Goal: Register for event/course: Sign up to attend an event or enroll in a course

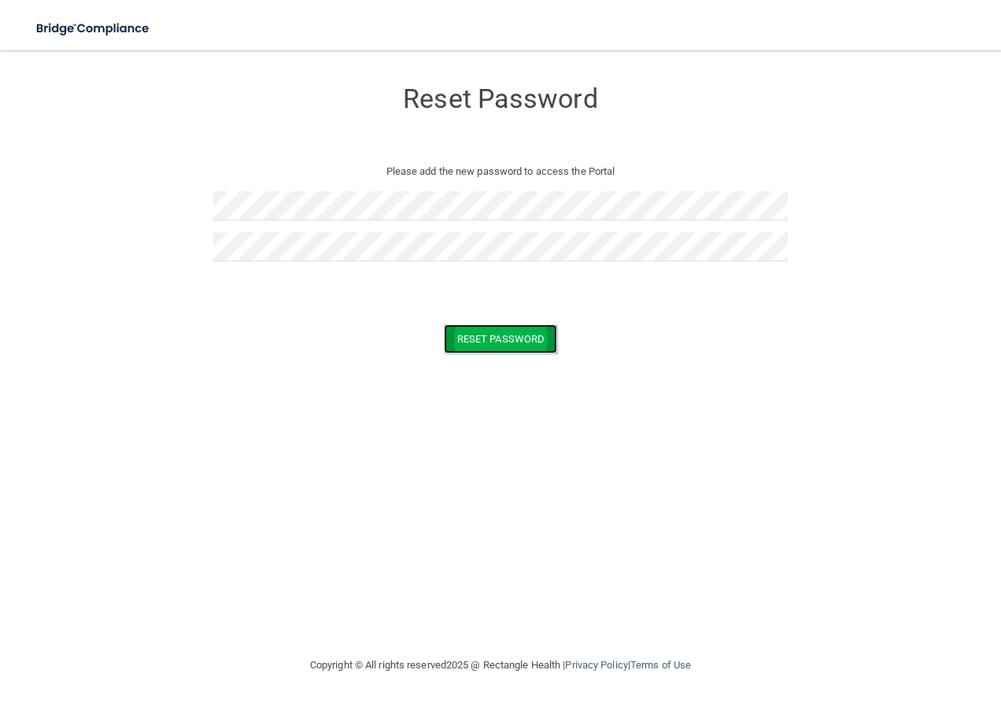
click at [508, 342] on button "Reset Password" at bounding box center [500, 338] width 113 height 29
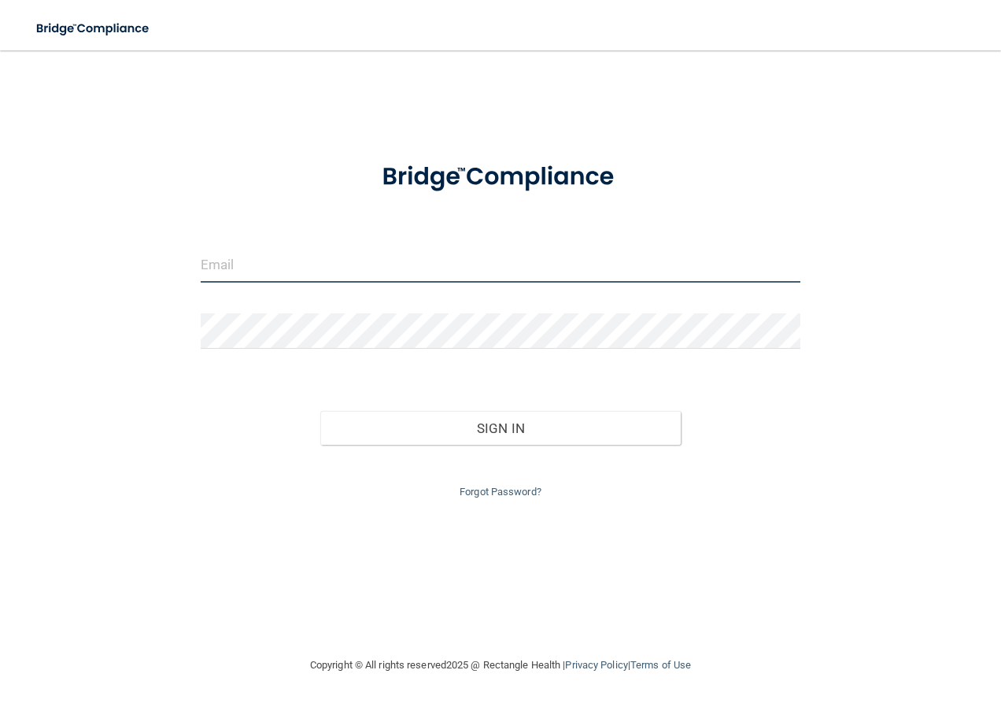
click at [369, 266] on input "email" at bounding box center [501, 264] width 600 height 35
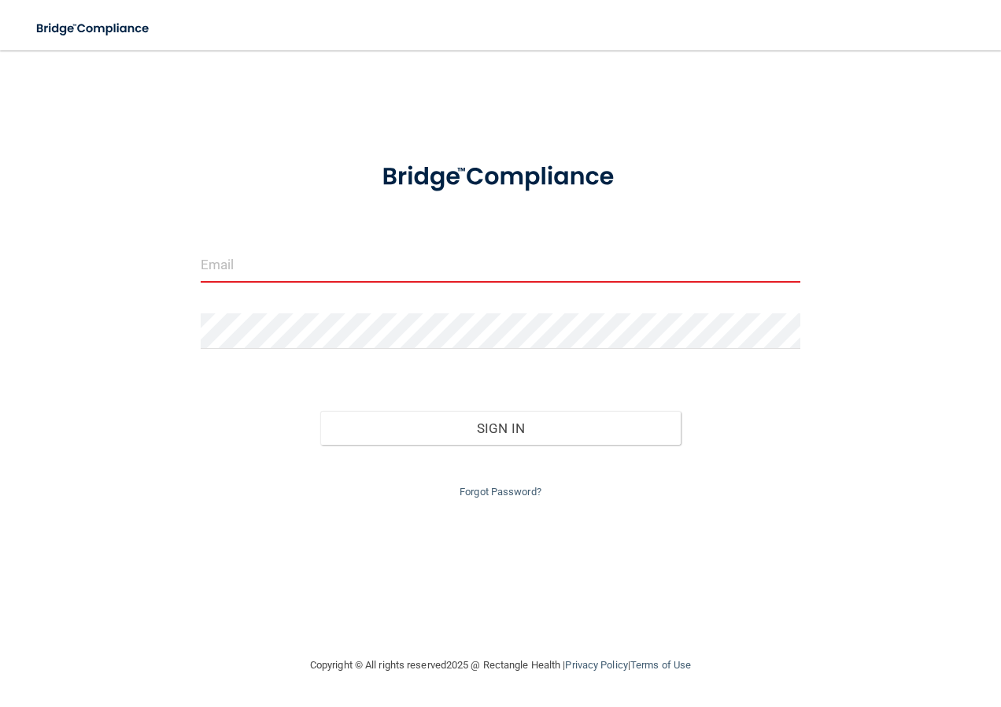
click at [421, 265] on input "email" at bounding box center [501, 264] width 600 height 35
type input "o"
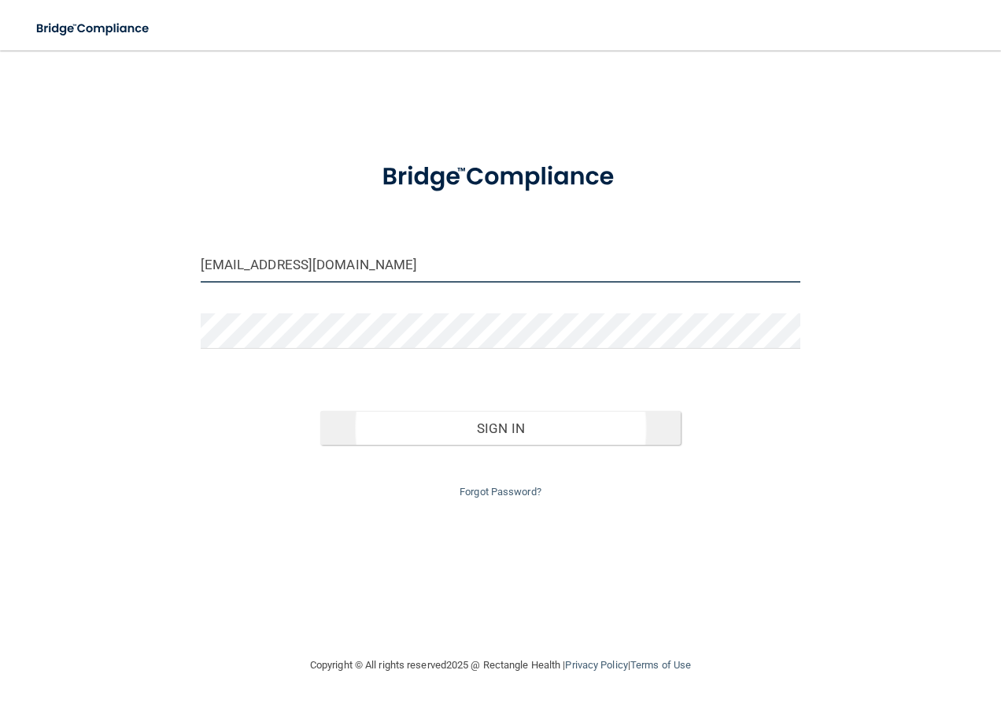
type input "aomrovic@oralsurgeonspc.com"
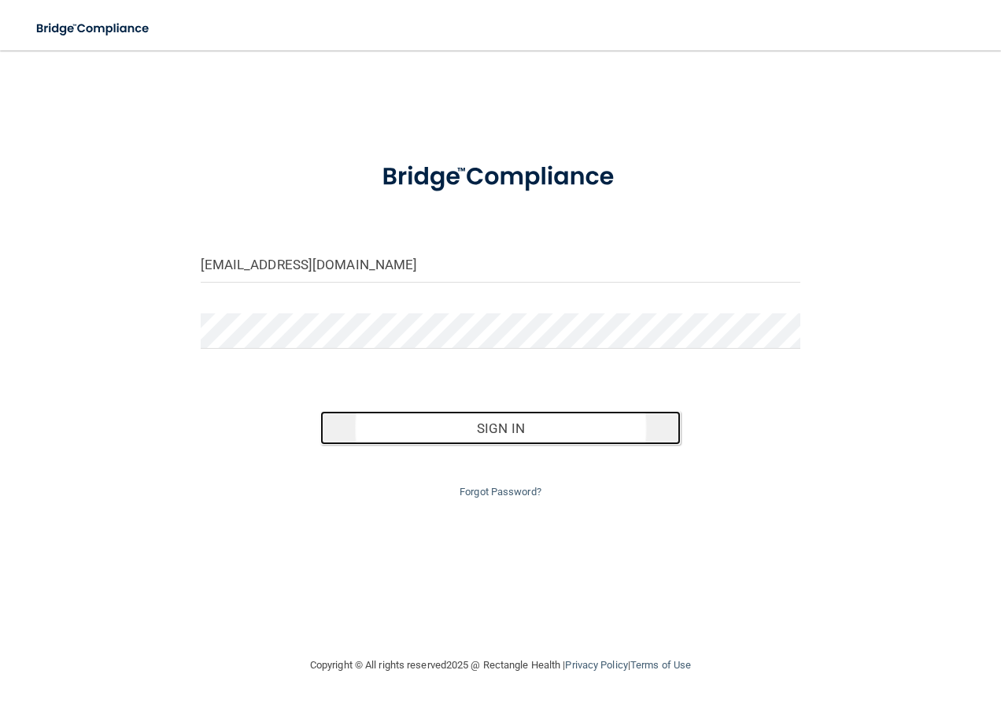
click at [454, 412] on button "Sign In" at bounding box center [500, 428] width 360 height 35
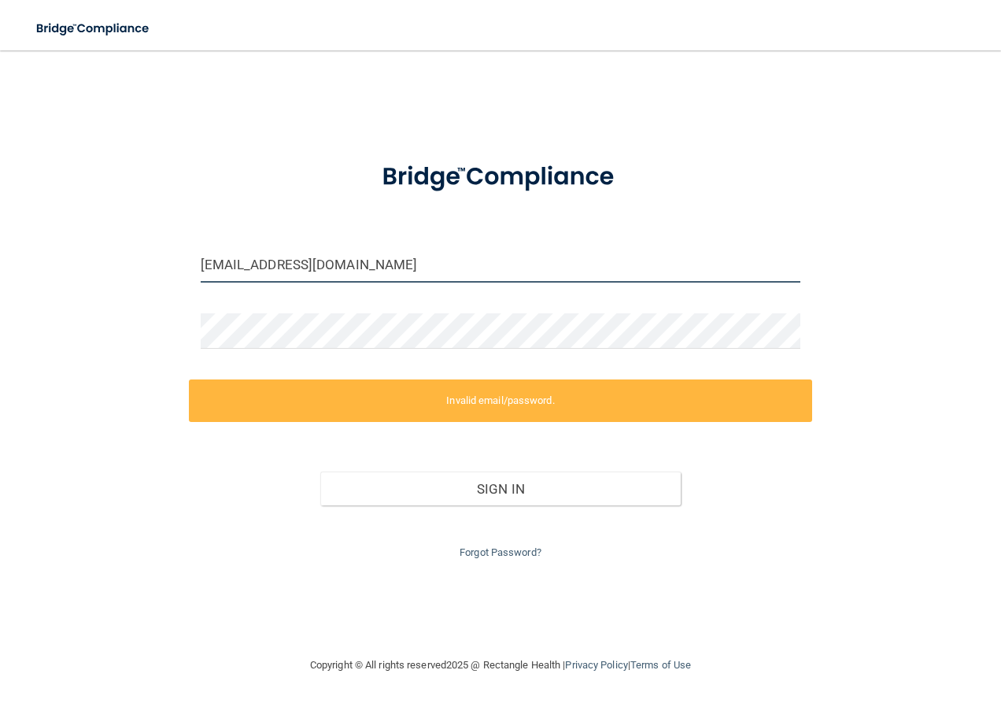
click at [414, 258] on input "aomrovic@oralsurgeonspc.com" at bounding box center [501, 264] width 600 height 35
drag, startPoint x: 414, startPoint y: 258, endPoint x: 198, endPoint y: 260, distance: 216.4
click at [198, 260] on div "aomrovic@oralsurgeonspc.com" at bounding box center [501, 270] width 624 height 47
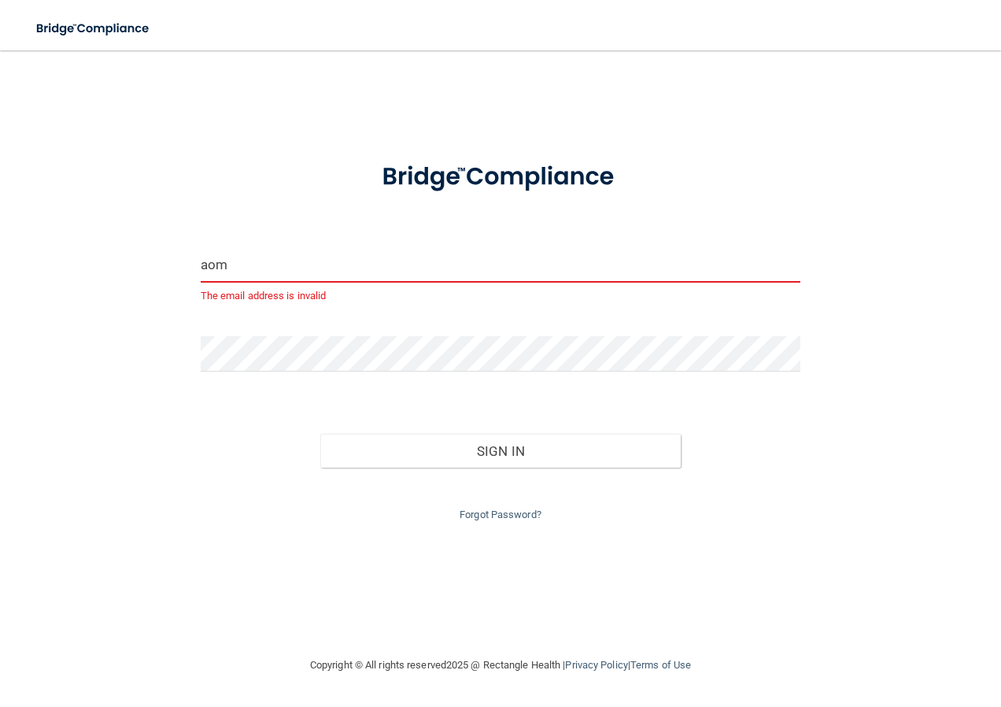
click at [320, 434] on button "Sign In" at bounding box center [500, 451] width 360 height 35
type input "aomerovic@orasurgeonspc.com"
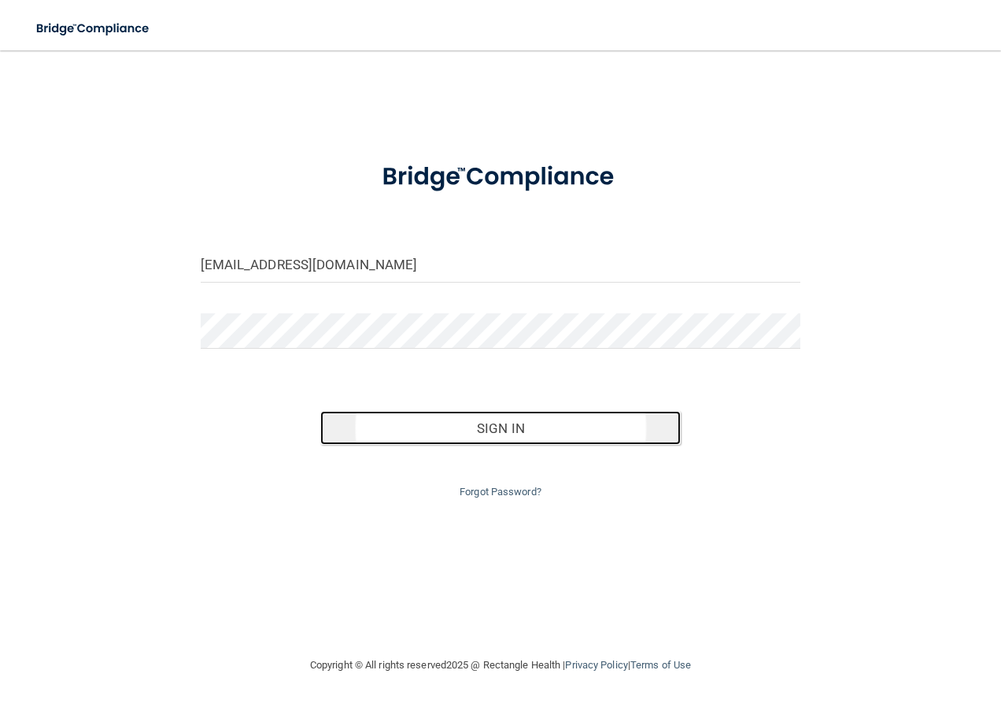
click at [415, 430] on button "Sign In" at bounding box center [500, 428] width 360 height 35
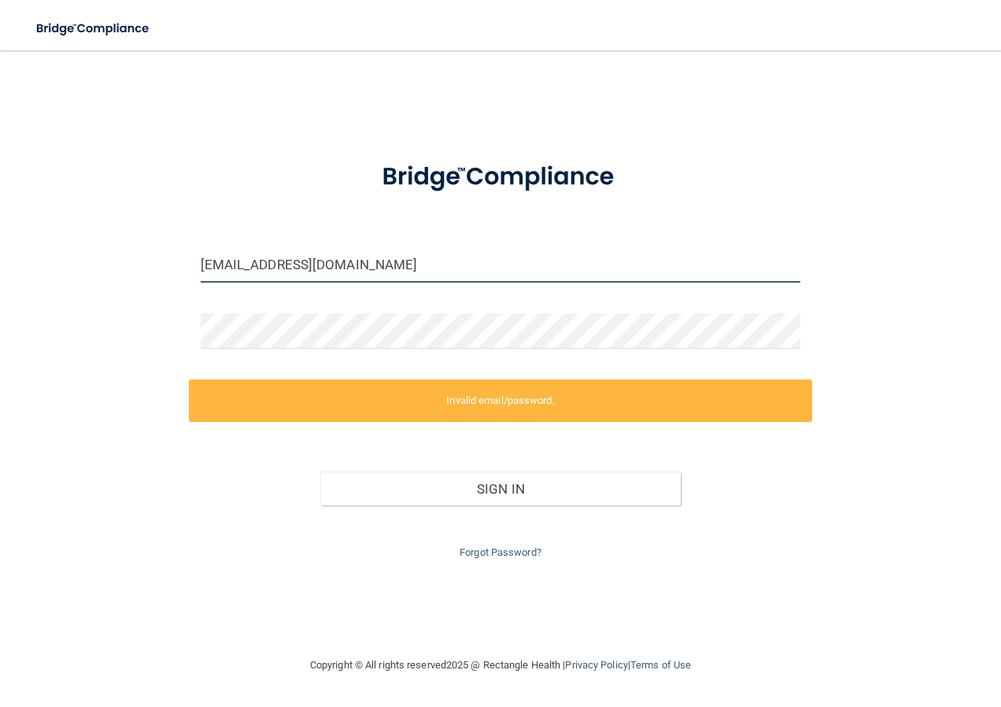
click at [431, 268] on input "aomerovic@orasurgeonspc.com" at bounding box center [501, 264] width 600 height 35
drag, startPoint x: 445, startPoint y: 275, endPoint x: 162, endPoint y: 240, distance: 285.5
click at [162, 240] on div "aomerovic@orasurgeonspc.com Invalid email/password. You don't have permission t…" at bounding box center [500, 353] width 938 height 574
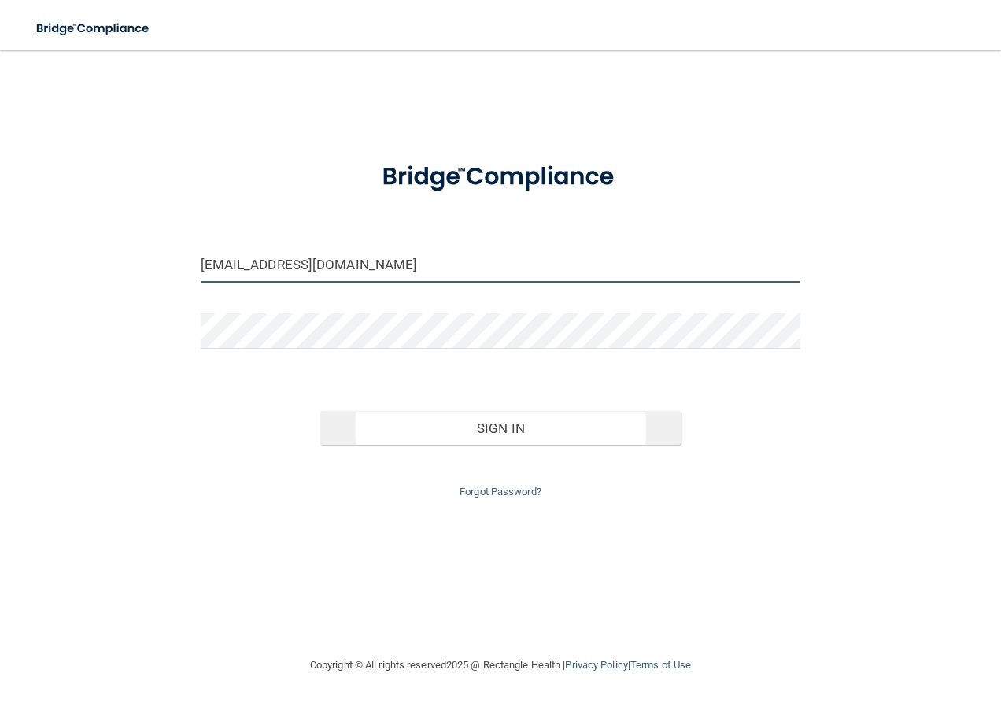
type input "[EMAIL_ADDRESS][DOMAIN_NAME]"
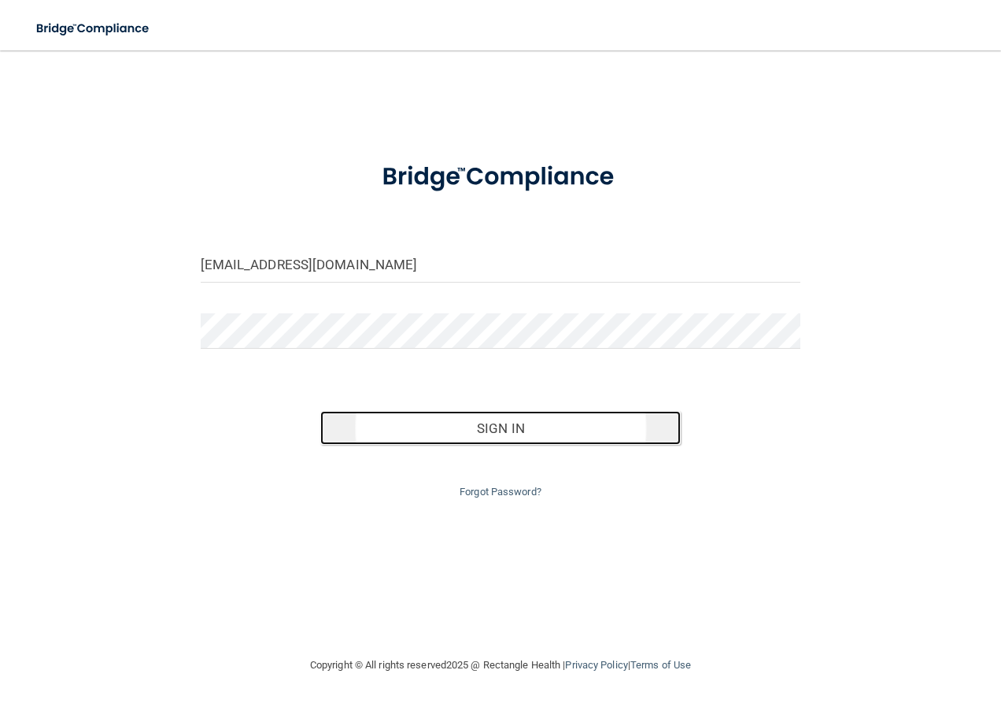
click at [516, 431] on button "Sign In" at bounding box center [500, 428] width 360 height 35
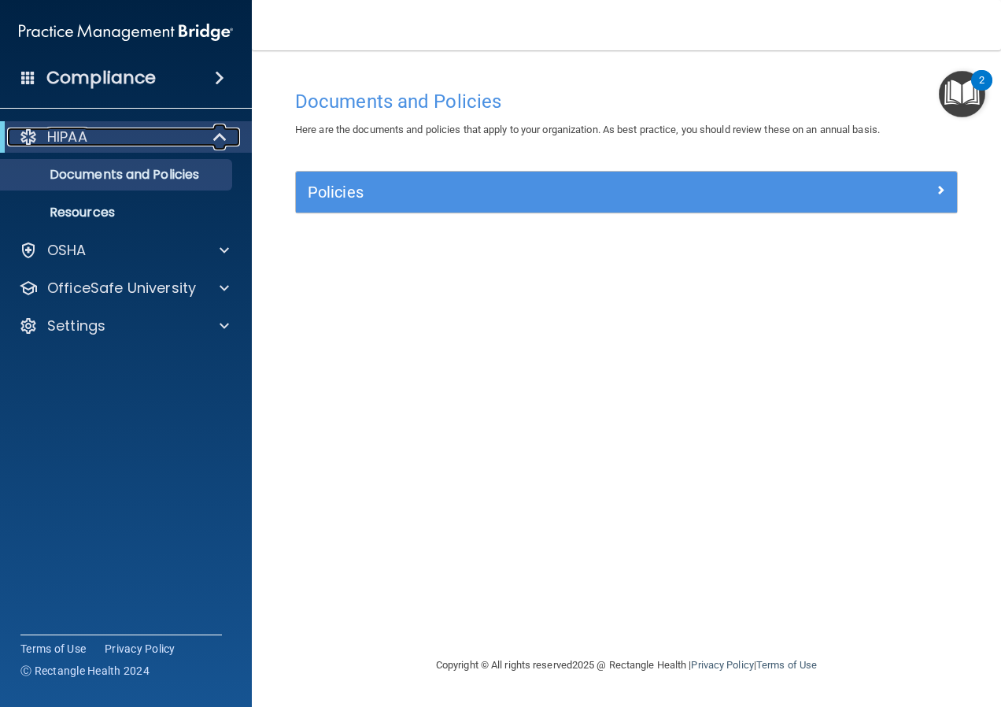
click at [207, 138] on div at bounding box center [220, 136] width 39 height 19
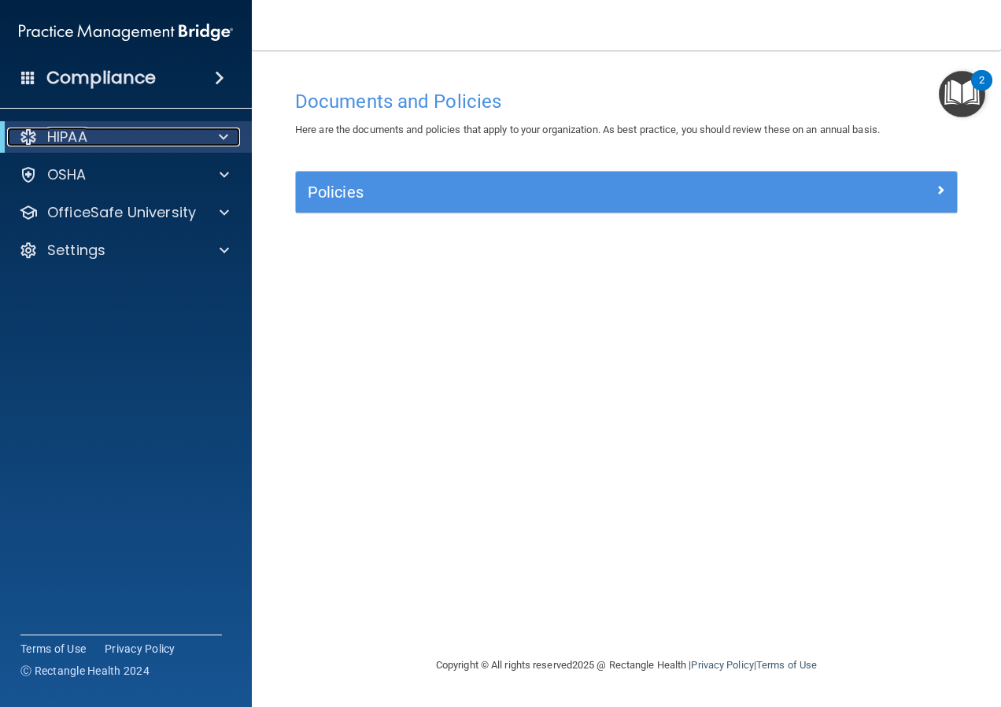
click at [207, 138] on div at bounding box center [220, 136] width 39 height 19
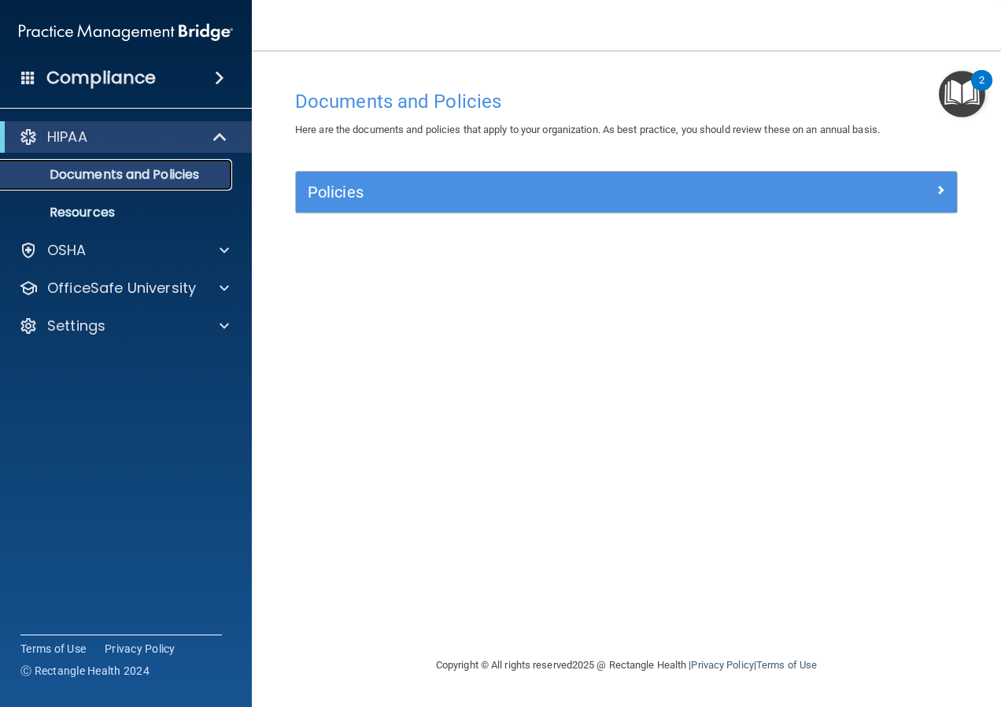
click at [194, 169] on p "Documents and Policies" at bounding box center [117, 175] width 215 height 16
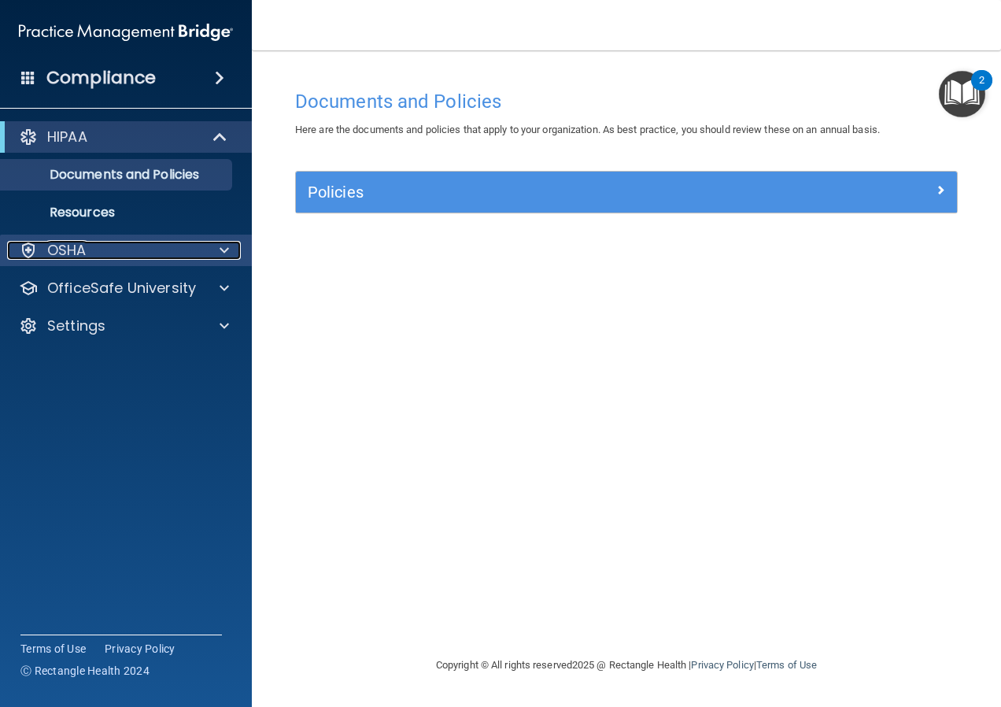
click at [137, 245] on div "OSHA" at bounding box center [104, 250] width 195 height 19
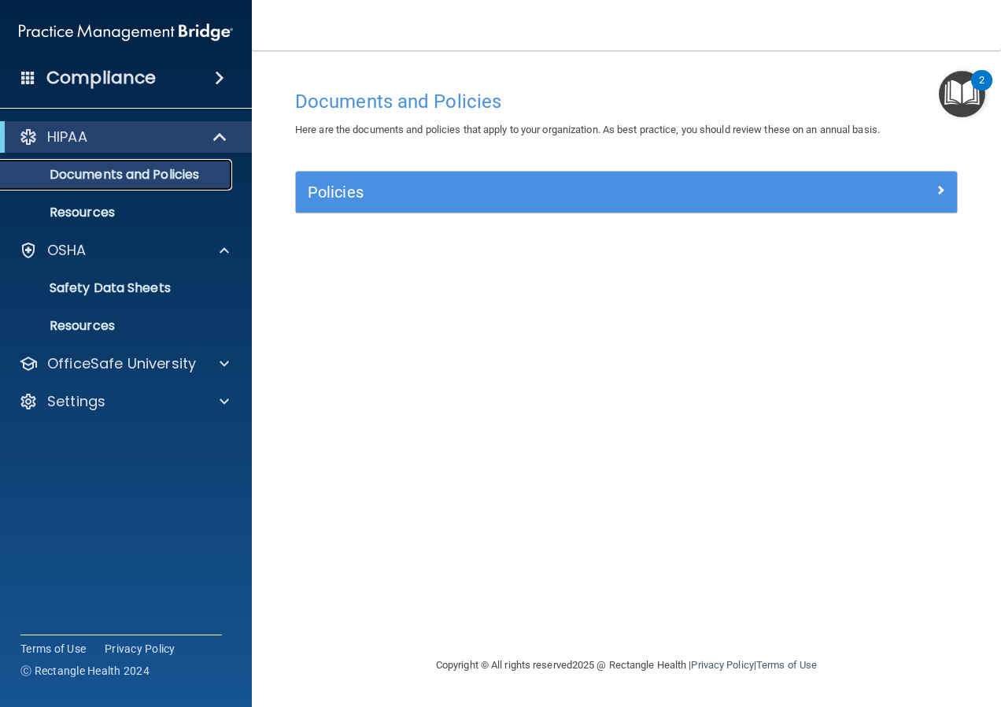
click at [148, 170] on p "Documents and Policies" at bounding box center [117, 175] width 215 height 16
click at [231, 134] on div at bounding box center [220, 136] width 39 height 19
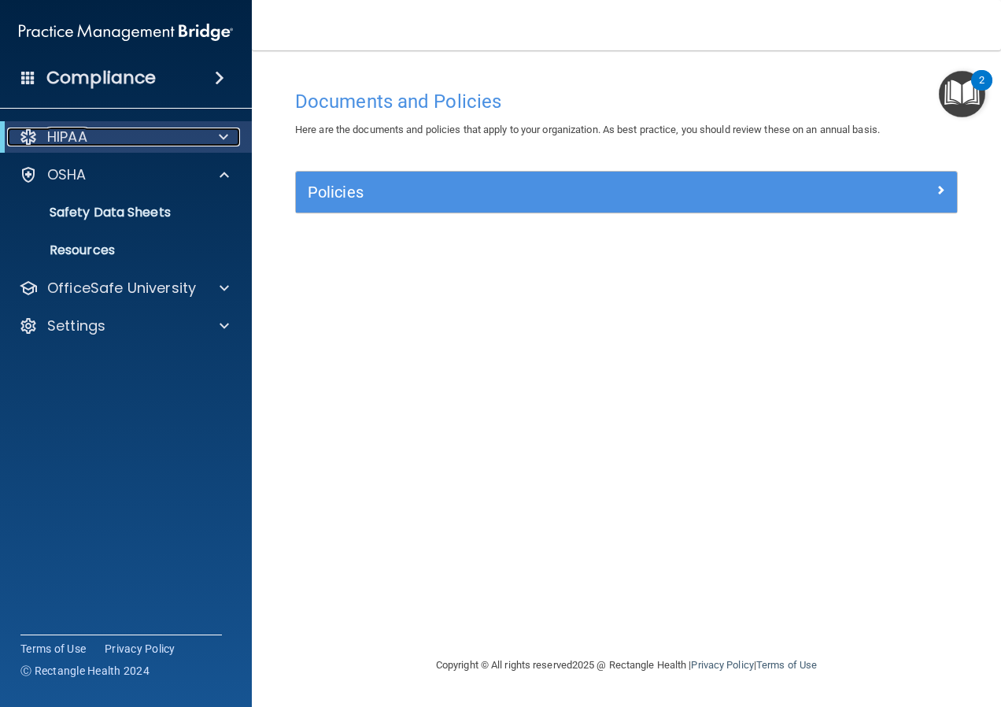
click at [28, 133] on div at bounding box center [28, 136] width 19 height 19
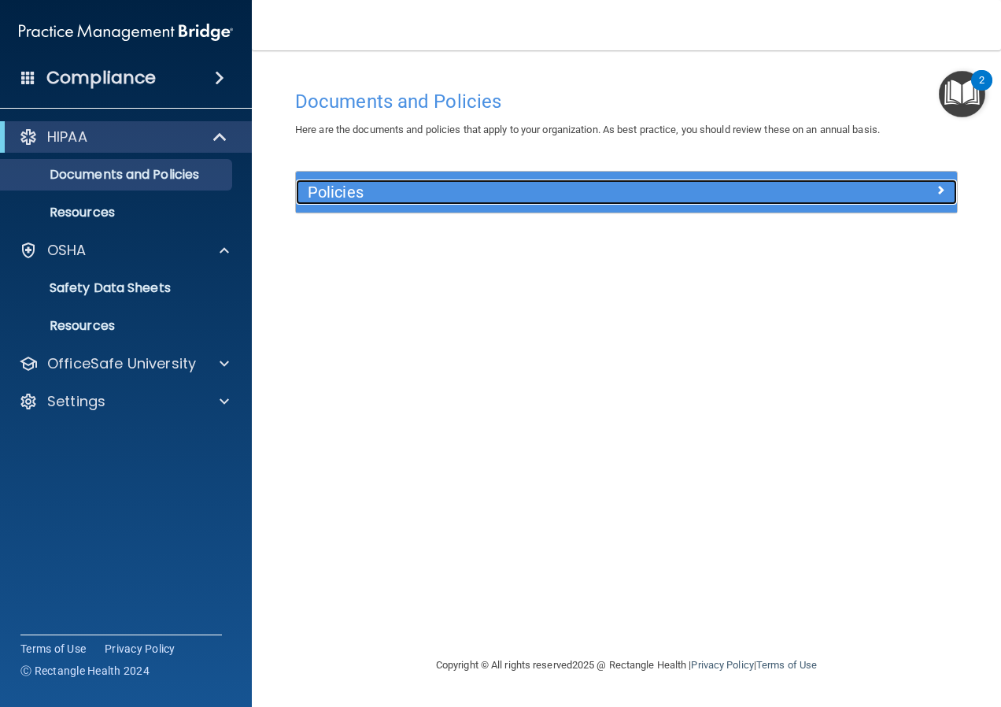
click at [327, 190] on h5 "Policies" at bounding box center [544, 191] width 472 height 17
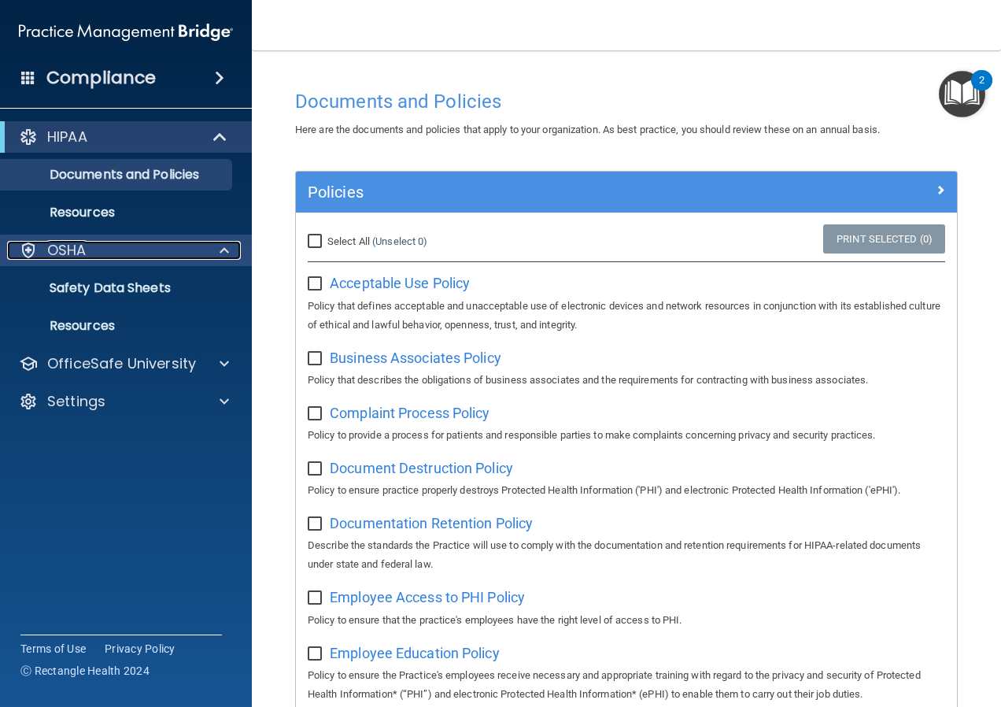
click at [180, 246] on div "OSHA" at bounding box center [104, 250] width 195 height 19
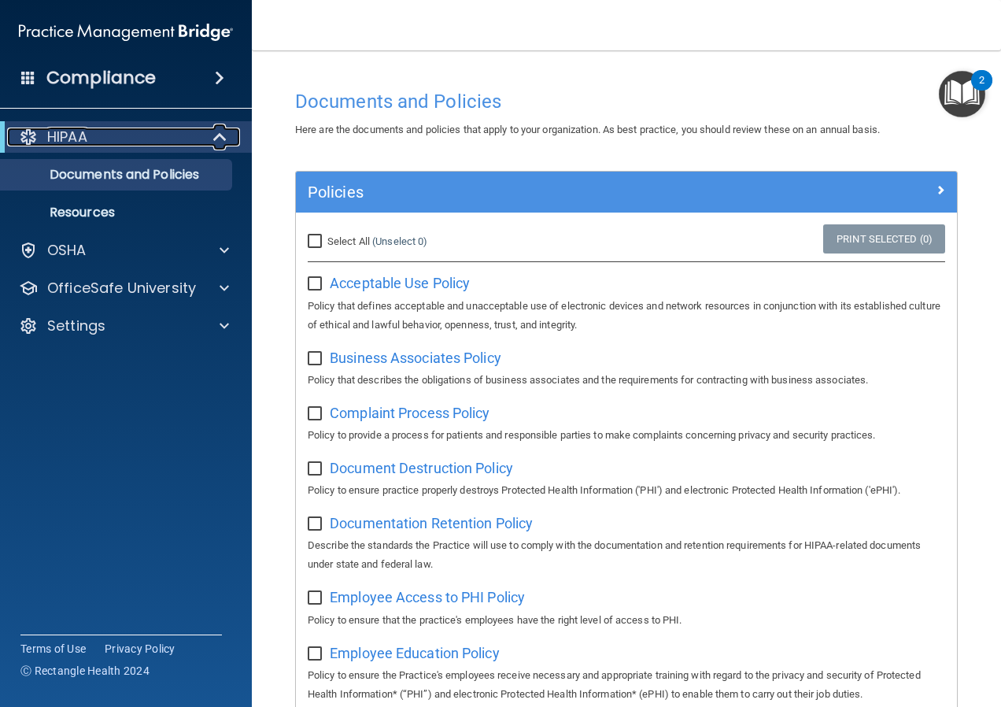
click at [54, 142] on p "HIPAA" at bounding box center [67, 136] width 40 height 19
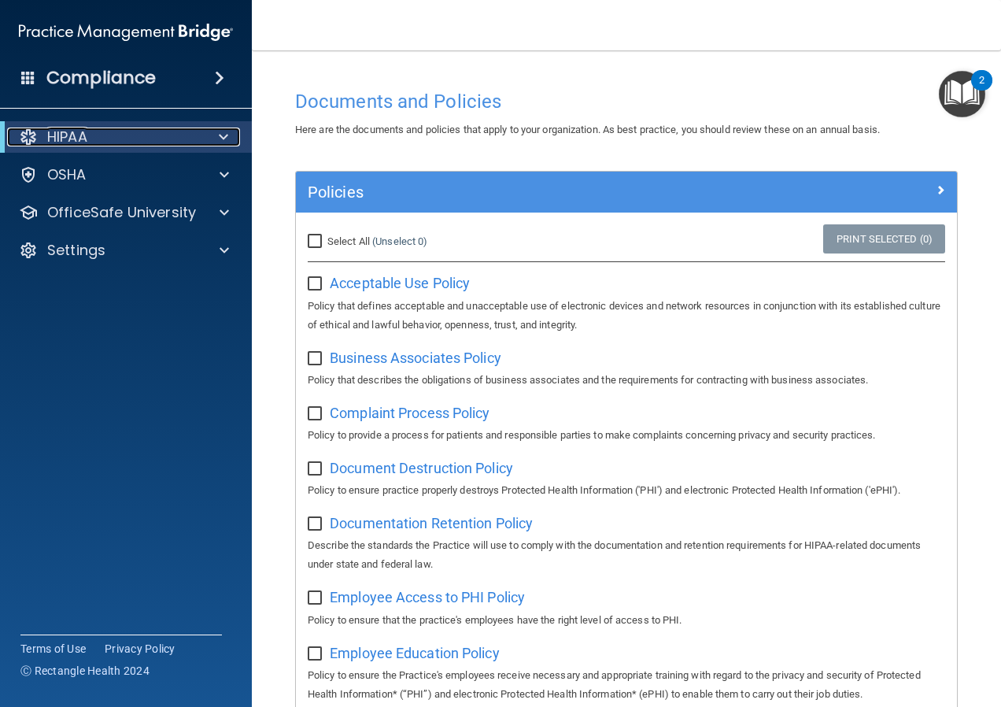
click at [229, 131] on div at bounding box center [220, 136] width 39 height 19
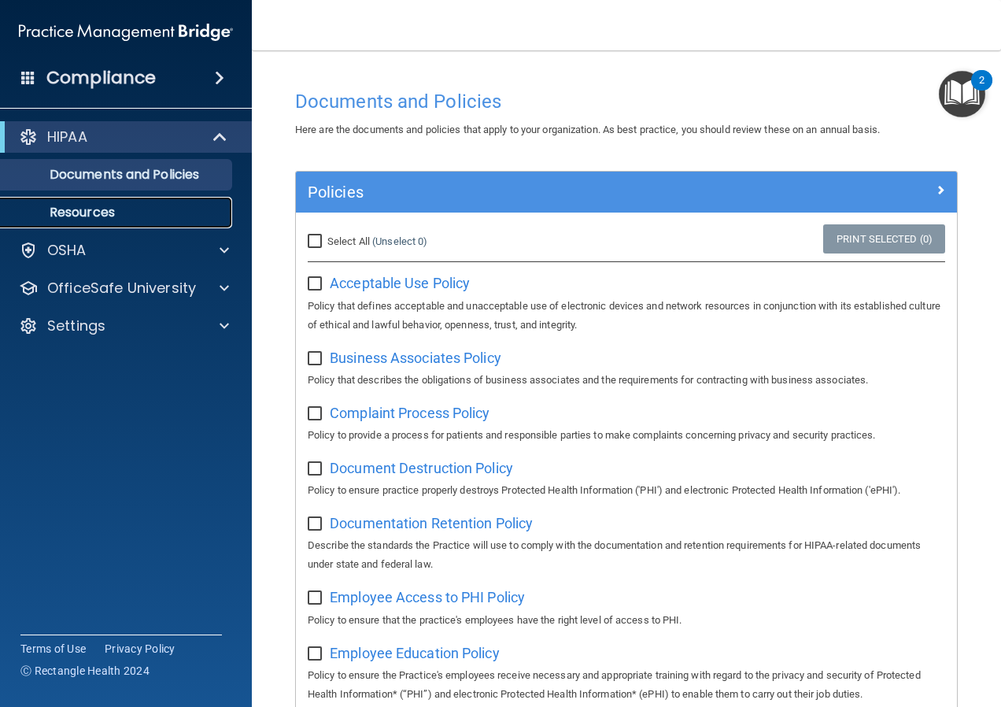
click at [135, 205] on p "Resources" at bounding box center [117, 213] width 215 height 16
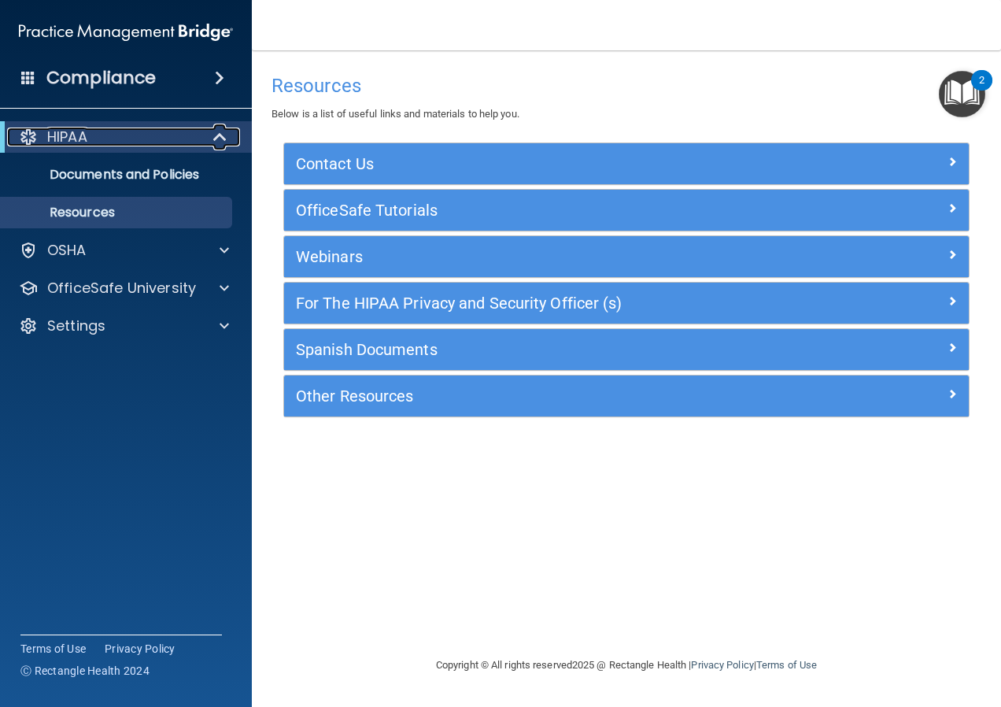
click at [113, 140] on div "HIPAA" at bounding box center [104, 136] width 194 height 19
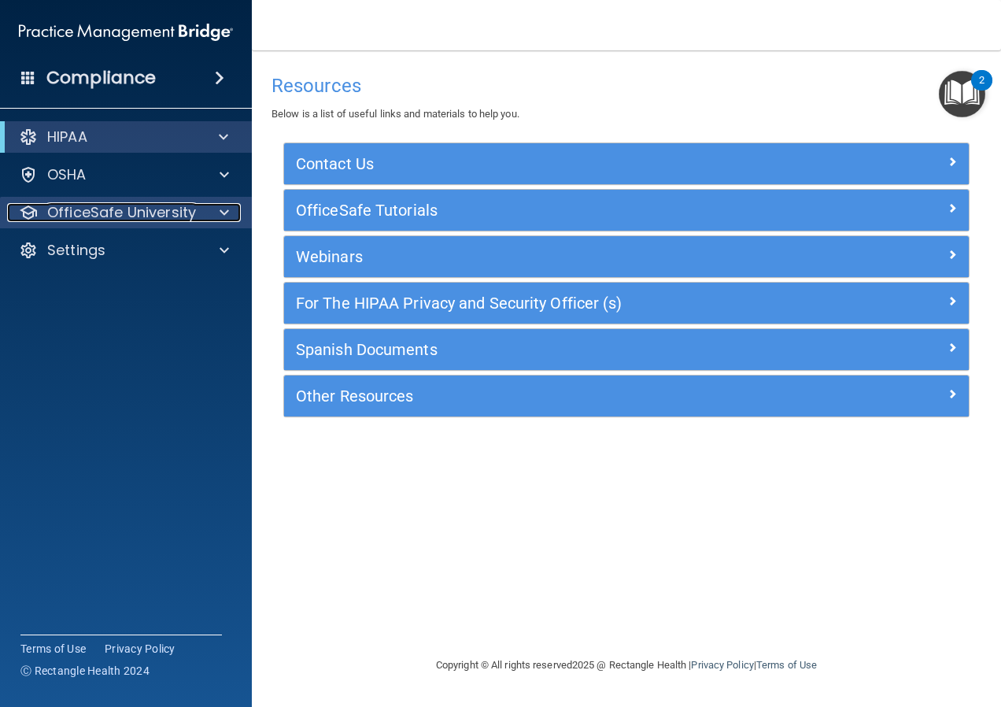
click at [140, 204] on p "OfficeSafe University" at bounding box center [121, 212] width 149 height 19
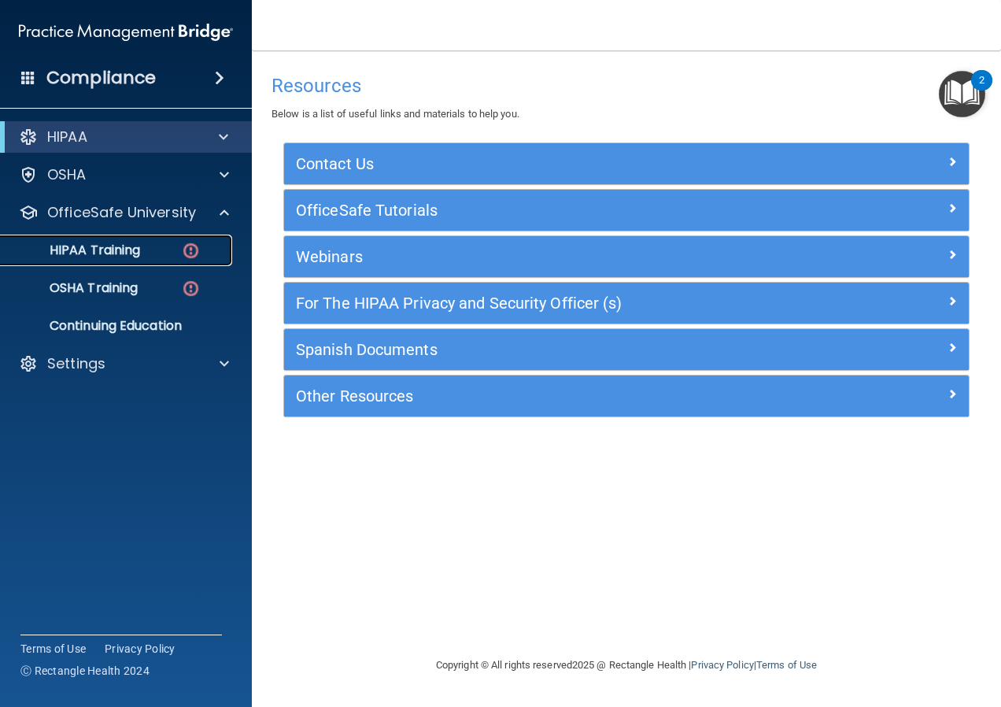
click at [131, 243] on p "HIPAA Training" at bounding box center [75, 250] width 130 height 16
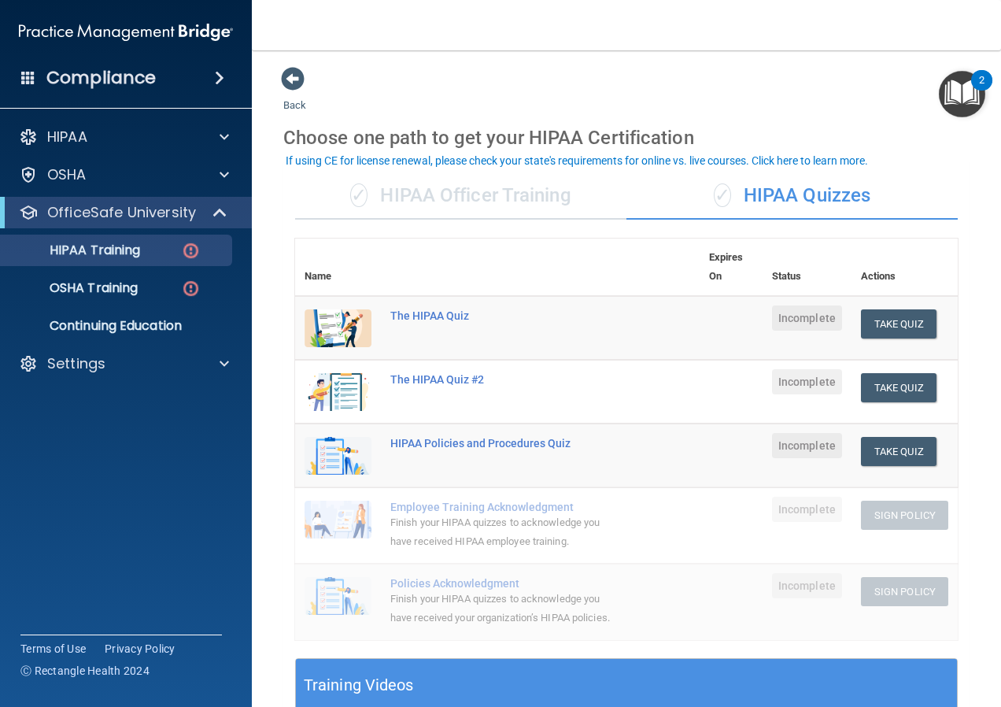
click at [445, 195] on div "✓ HIPAA Officer Training" at bounding box center [460, 195] width 331 height 47
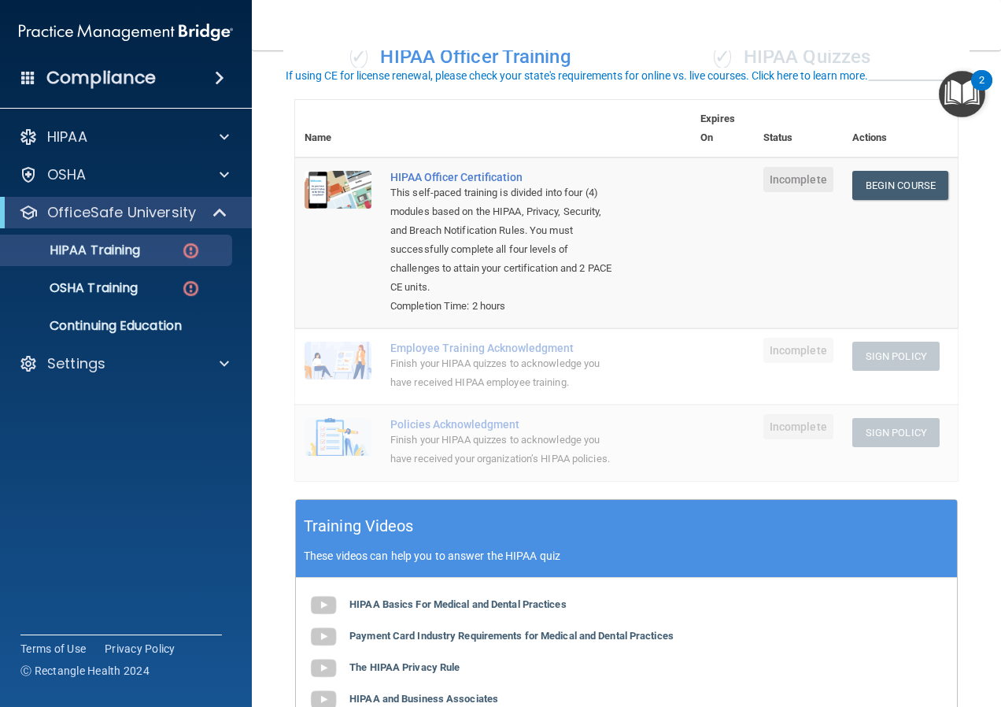
scroll to position [79, 0]
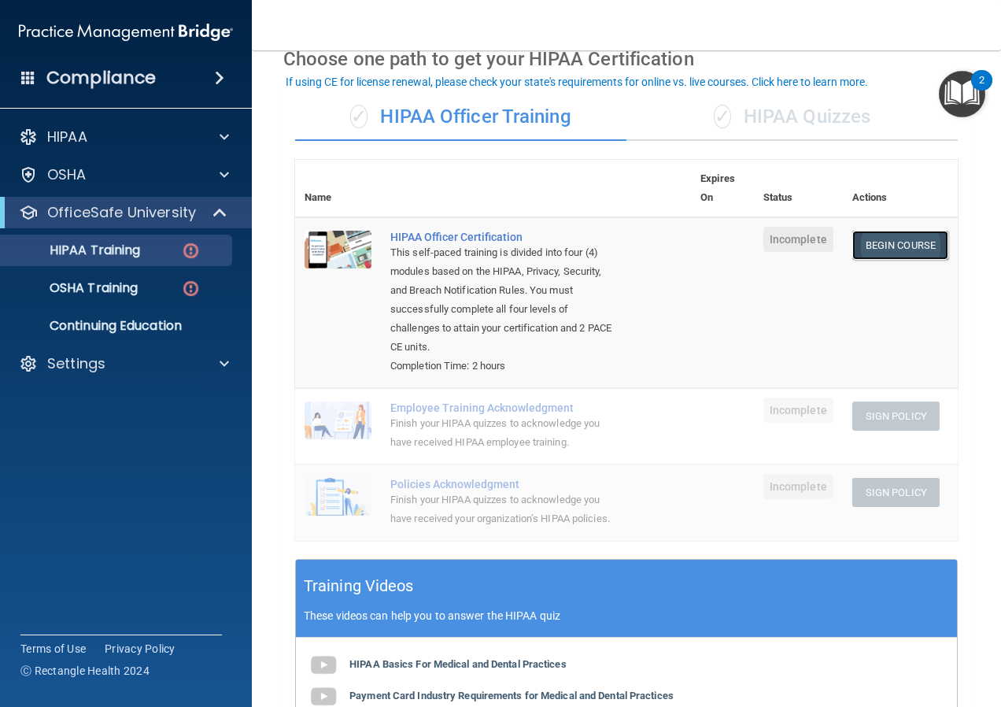
click at [876, 249] on link "Begin Course" at bounding box center [900, 245] width 96 height 29
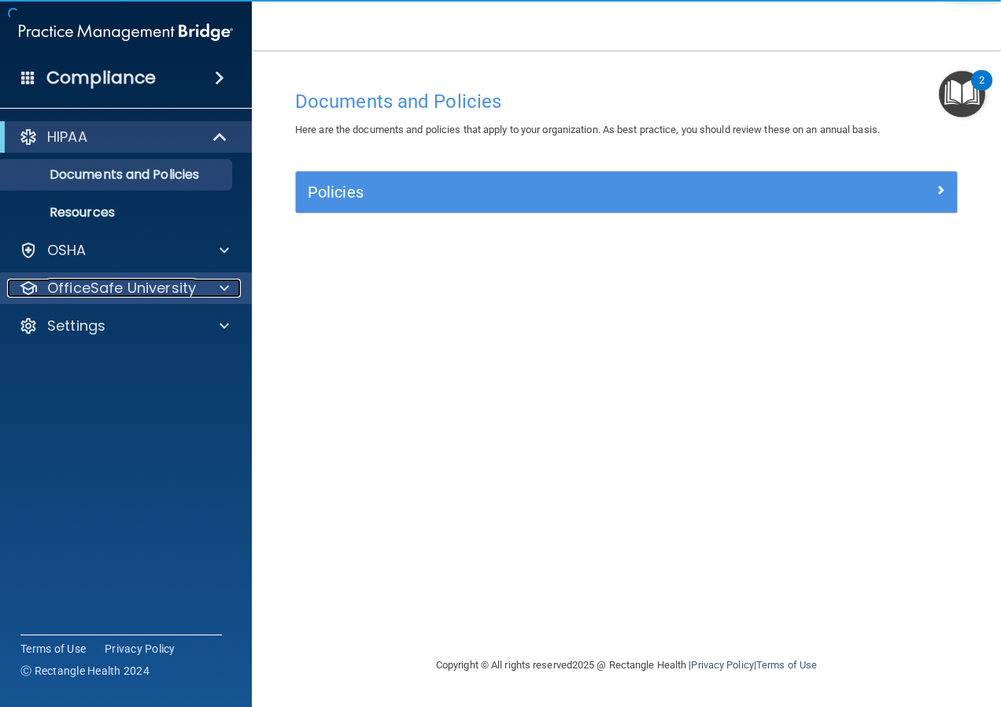
click at [134, 286] on p "OfficeSafe University" at bounding box center [121, 288] width 149 height 19
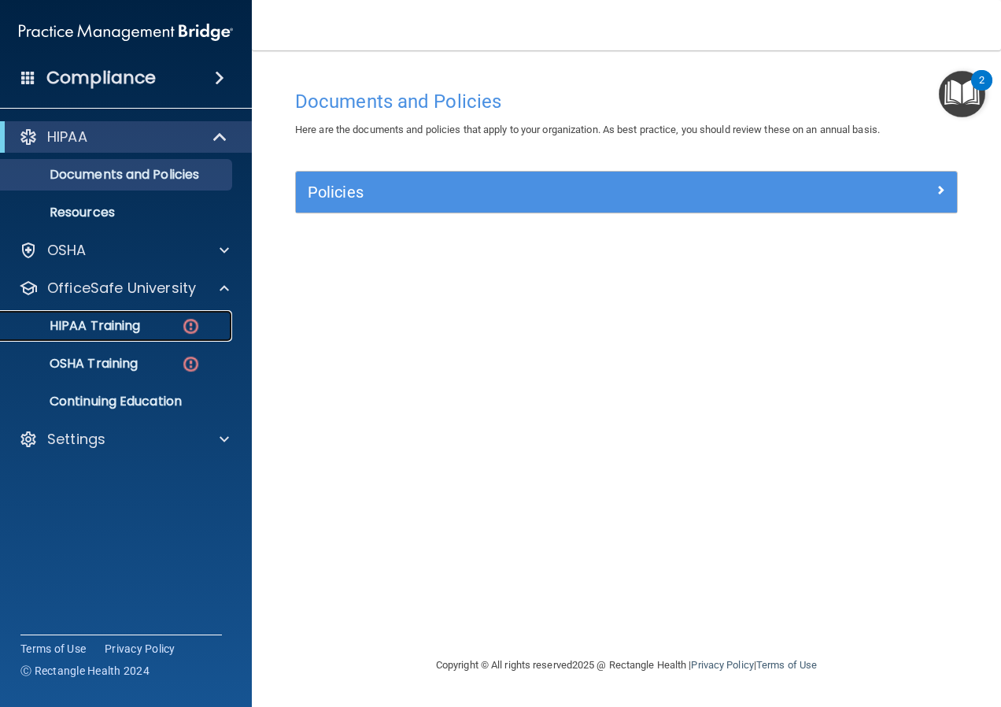
click at [162, 319] on div "HIPAA Training" at bounding box center [117, 326] width 215 height 16
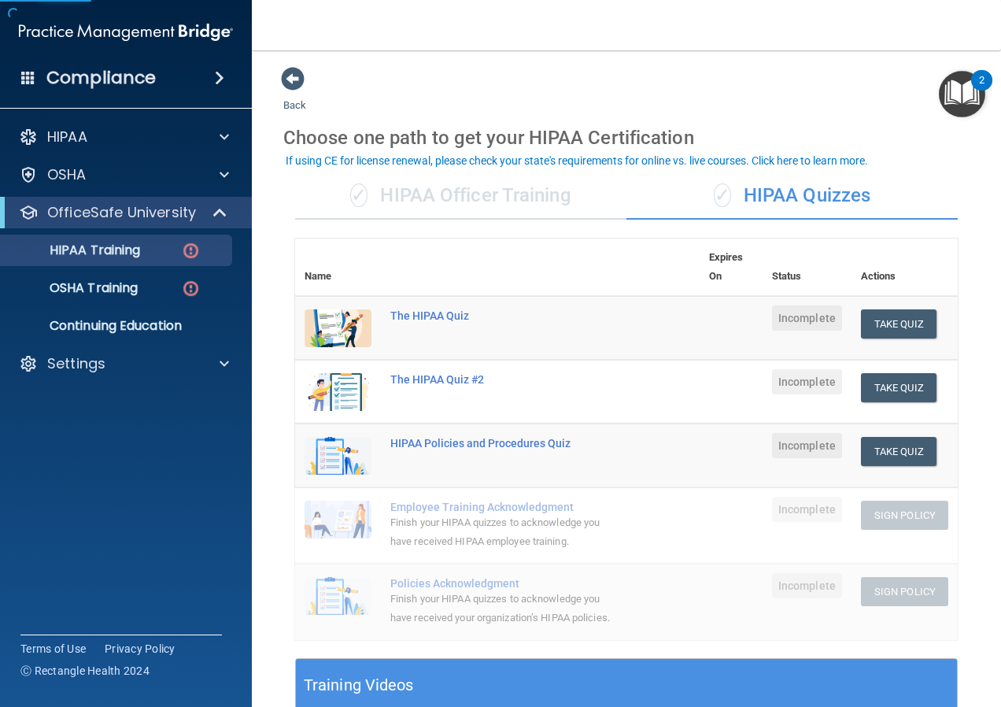
click at [430, 186] on div "✓ HIPAA Officer Training" at bounding box center [460, 195] width 331 height 47
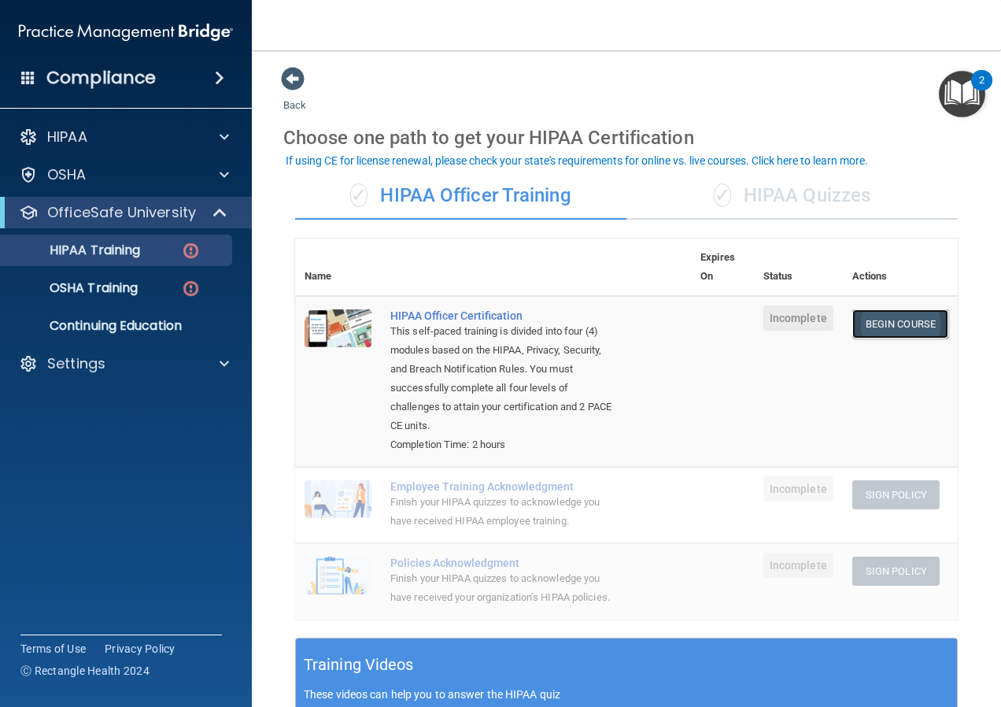
click at [874, 328] on link "Begin Course" at bounding box center [900, 323] width 96 height 29
